Goal: Transaction & Acquisition: Purchase product/service

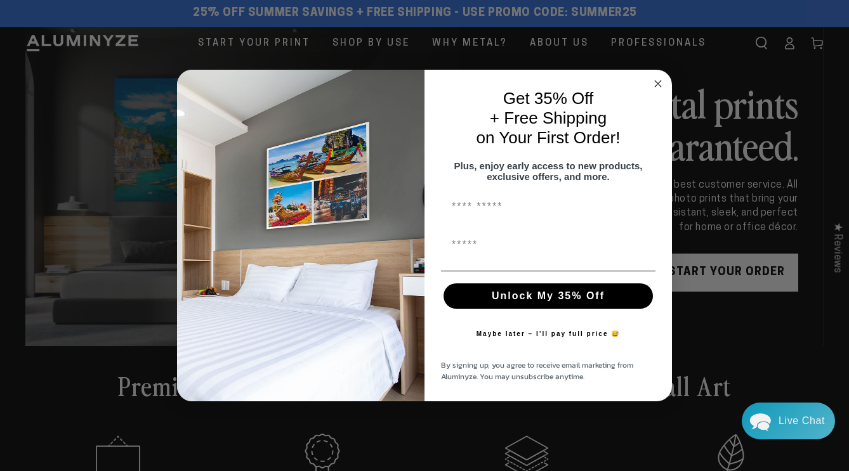
click at [657, 76] on circle "Close dialog" at bounding box center [658, 83] width 15 height 15
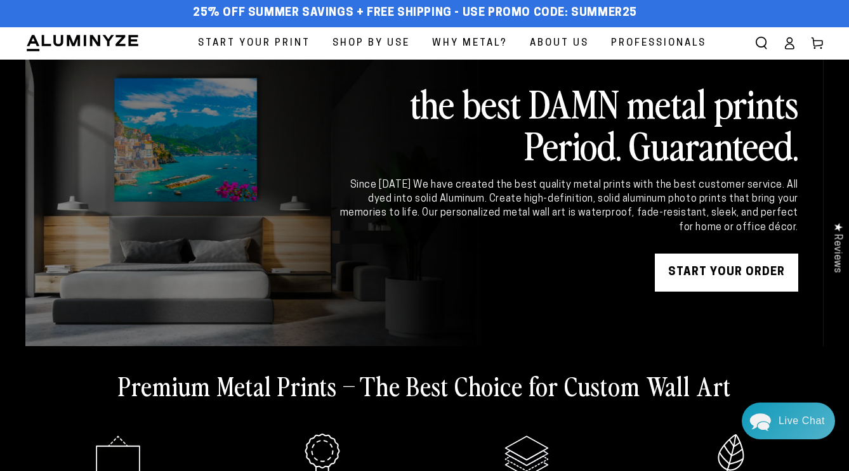
click at [198, 44] on span "Start Your Print" at bounding box center [254, 43] width 112 height 17
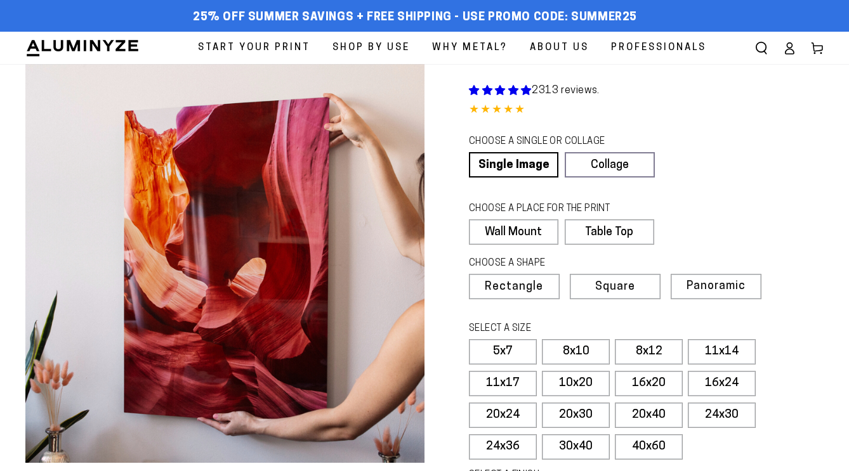
select select "**********"
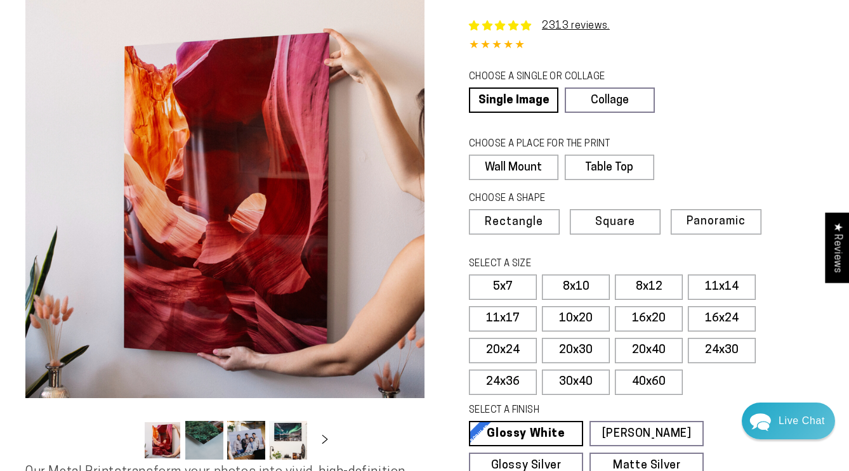
scroll to position [60, 0]
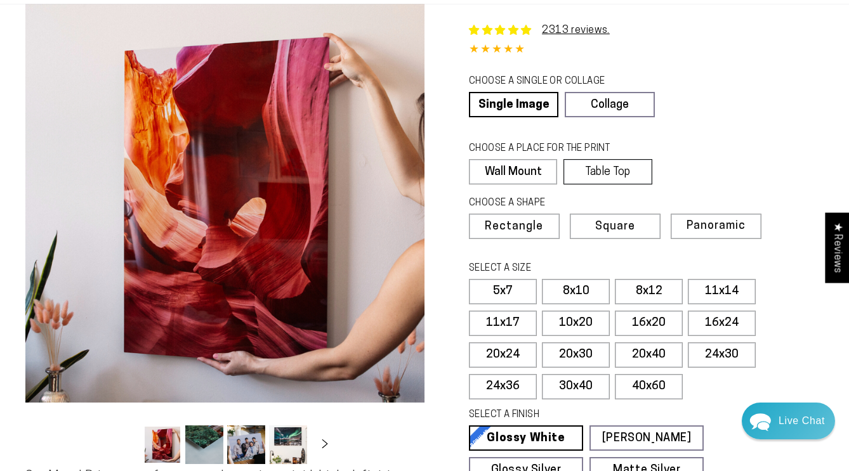
click at [652, 185] on label "Table Top" at bounding box center [607, 171] width 88 height 25
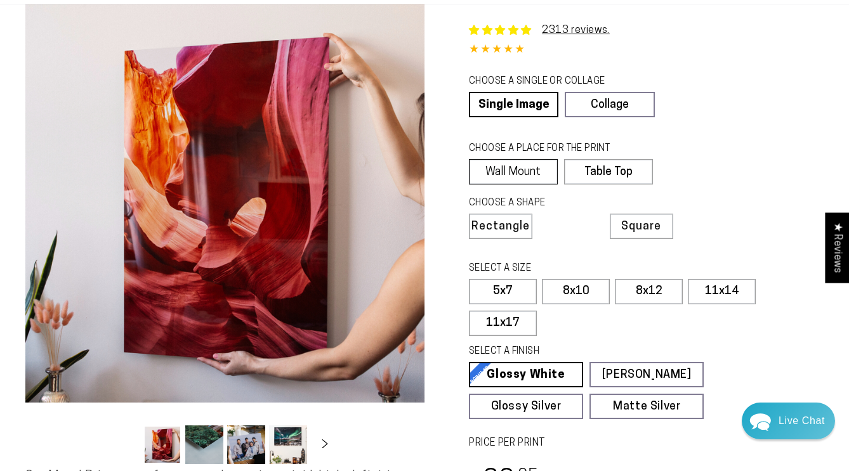
click at [558, 185] on label "Wall Mount" at bounding box center [513, 171] width 89 height 25
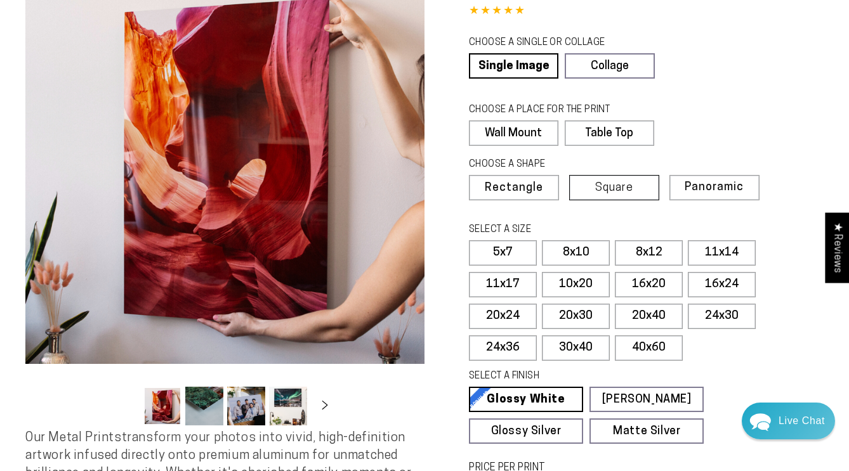
scroll to position [100, 0]
click at [633, 194] on span "Square" at bounding box center [614, 187] width 38 height 11
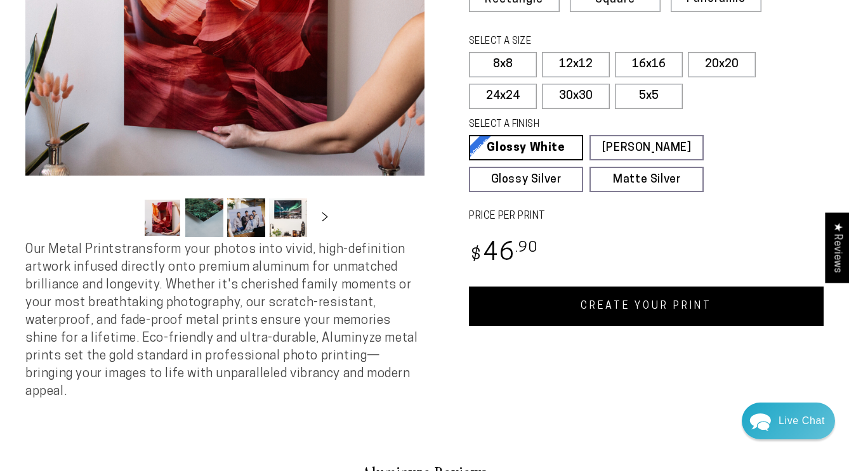
scroll to position [288, 0]
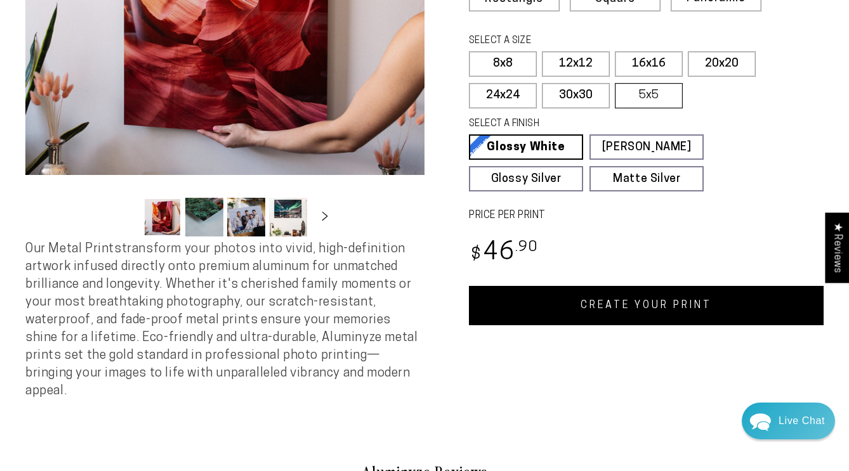
click at [615, 108] on label "5x5" at bounding box center [649, 95] width 68 height 25
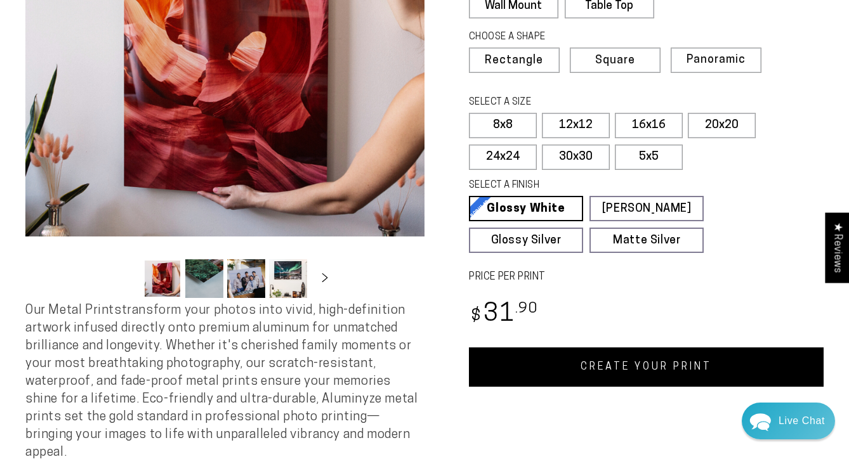
scroll to position [225, 0]
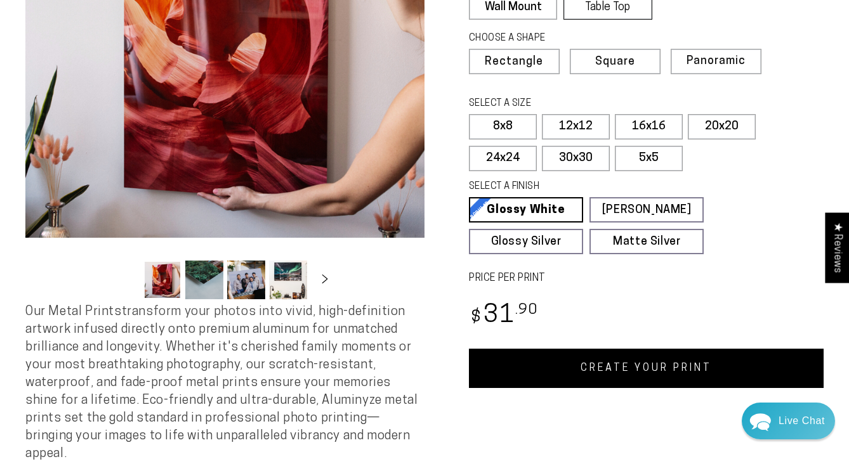
click at [652, 20] on label "Table Top" at bounding box center [607, 6] width 88 height 25
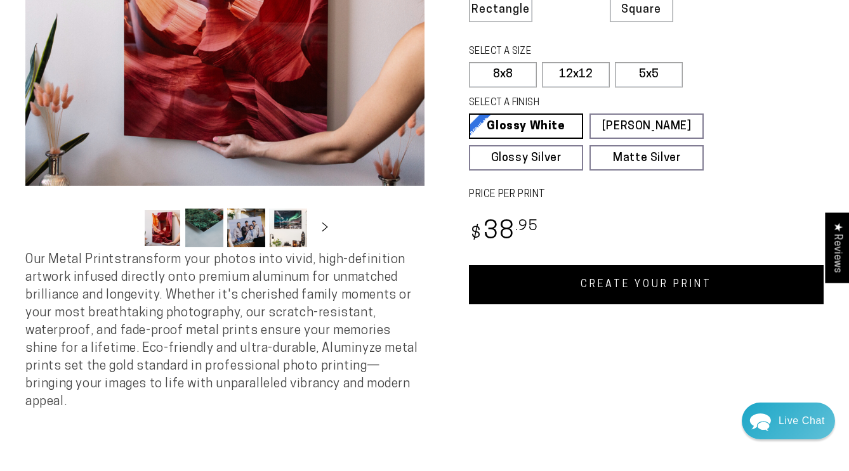
scroll to position [273, 0]
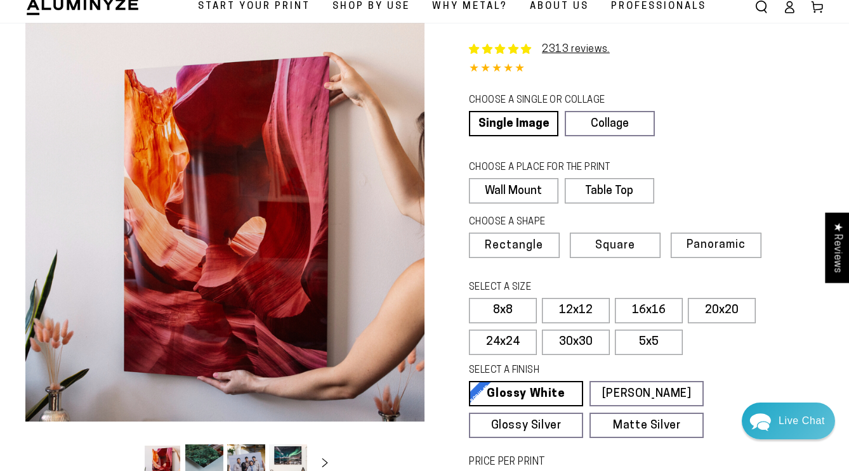
scroll to position [41, 0]
